Goal: Transaction & Acquisition: Purchase product/service

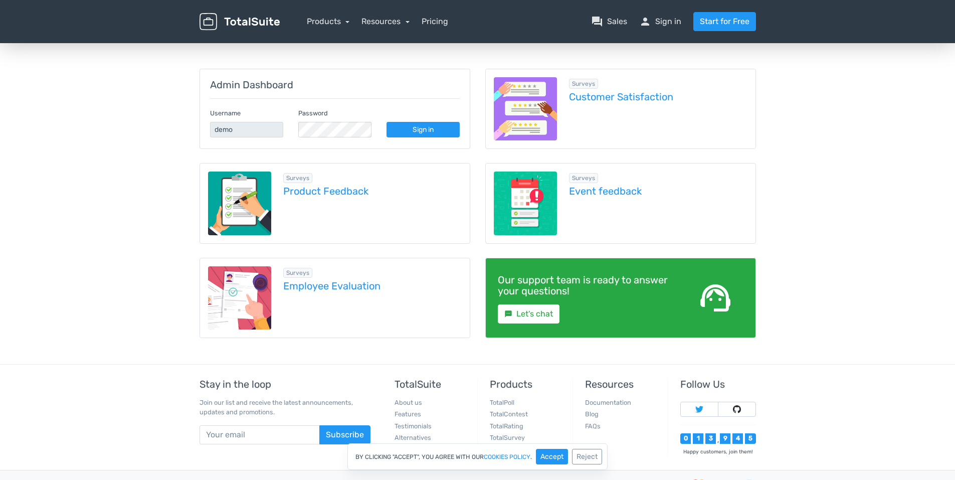
scroll to position [159, 0]
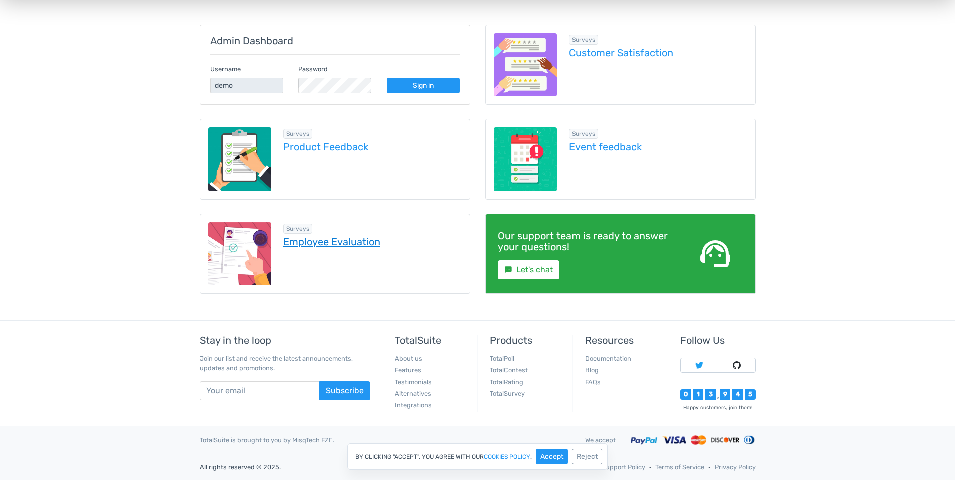
click at [344, 244] on link "Employee Evaluation" at bounding box center [372, 241] width 178 height 11
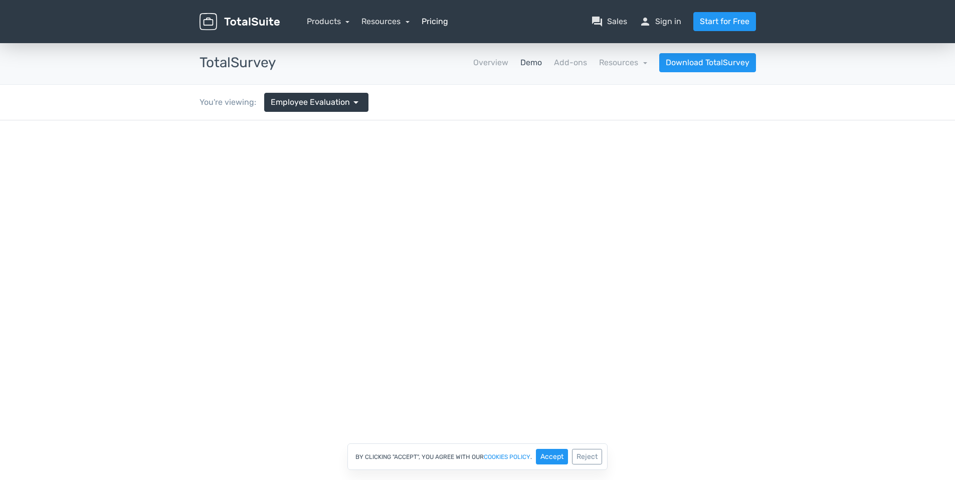
click at [433, 22] on link "Pricing" at bounding box center [435, 22] width 27 height 12
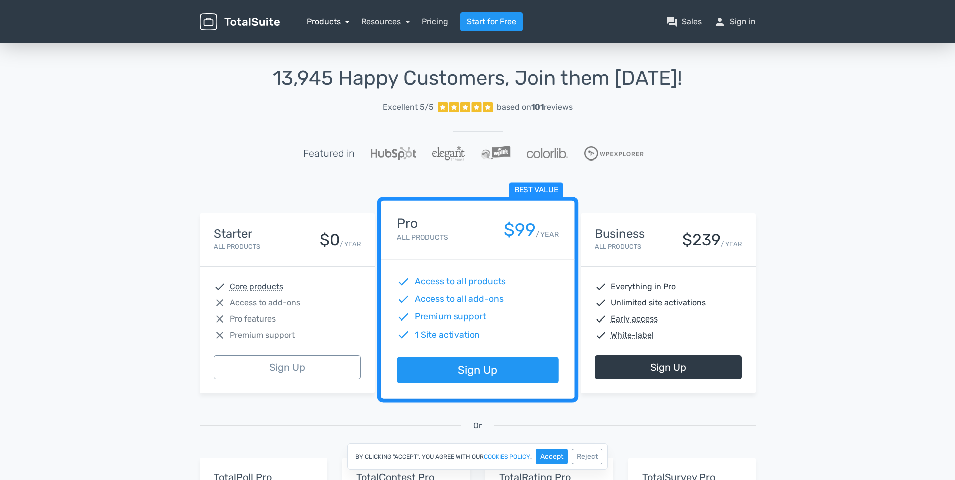
click at [335, 25] on link "Products" at bounding box center [328, 22] width 43 height 10
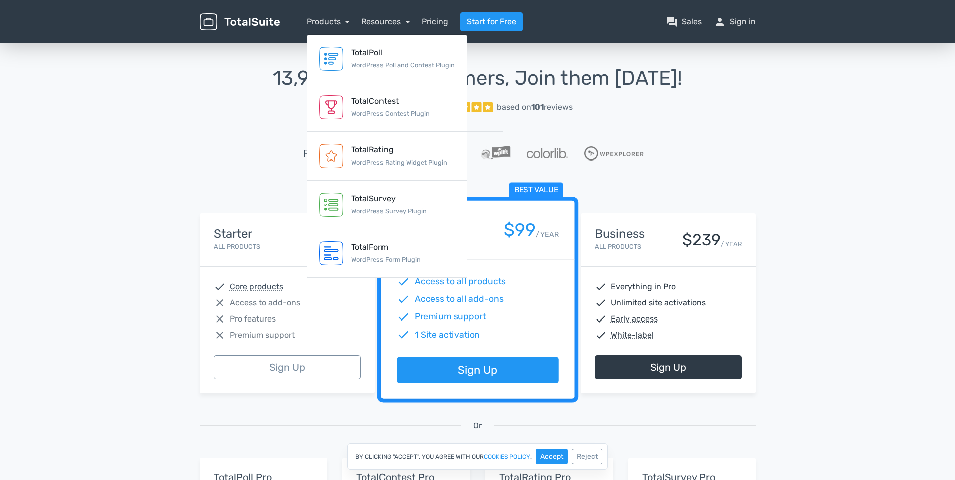
click at [120, 108] on div "13,945 Happy Customers, Join them Today! Excellent 5/5 based on 101 reviews Fea…" at bounding box center [477, 370] width 955 height 658
